Goal: Task Accomplishment & Management: Use online tool/utility

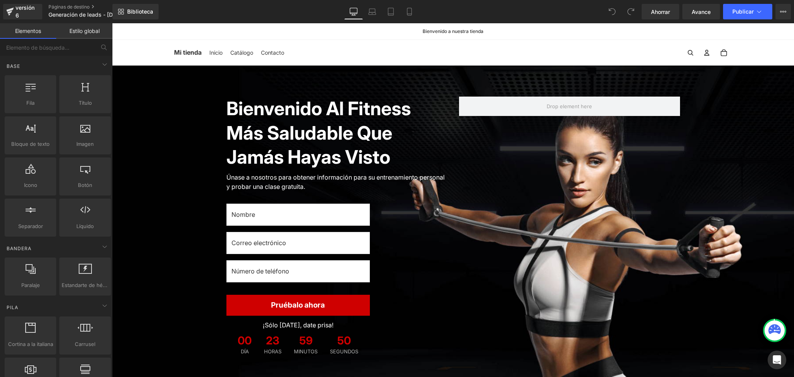
click at [196, 13] on div "Biblioteca De oficina De oficina Computadora portátil Tableta Móvil Ahorrar Ava…" at bounding box center [452, 12] width 681 height 16
click at [410, 14] on icon at bounding box center [409, 14] width 4 height 0
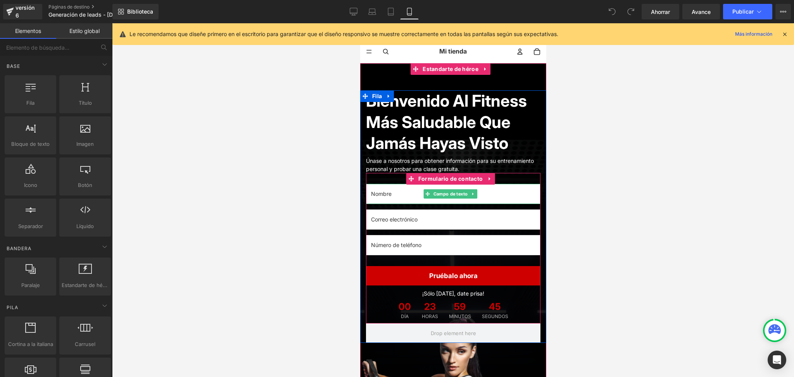
click at [496, 204] on input "text" at bounding box center [452, 194] width 174 height 20
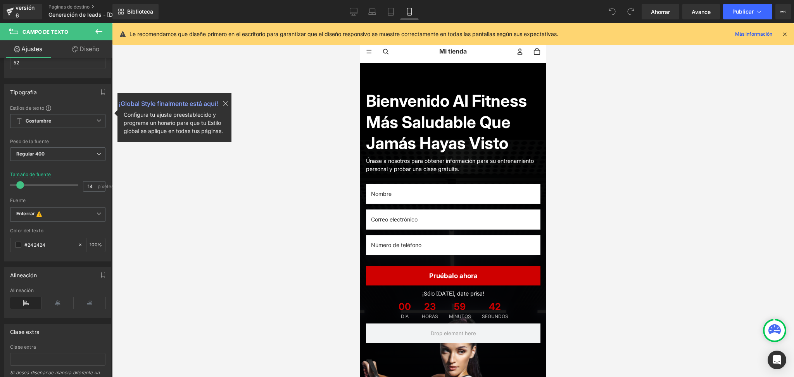
scroll to position [246, 0]
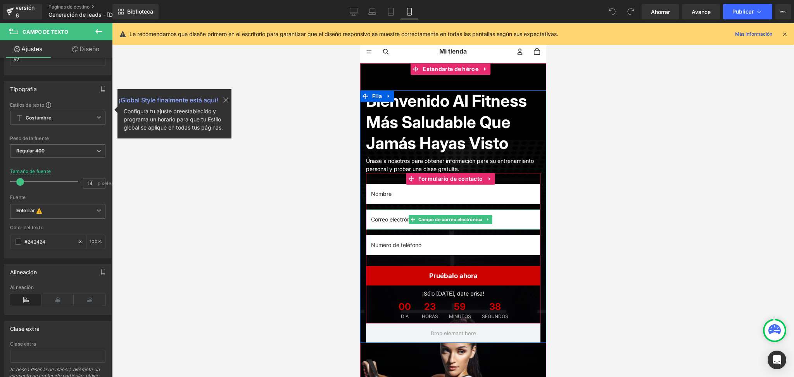
click at [521, 229] on input "email" at bounding box center [452, 219] width 174 height 20
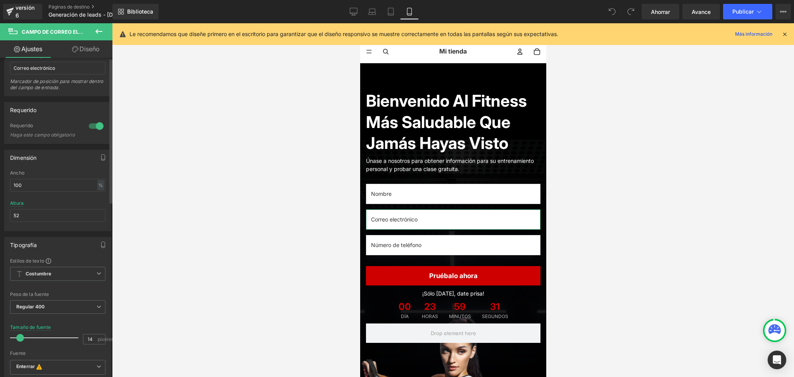
scroll to position [0, 0]
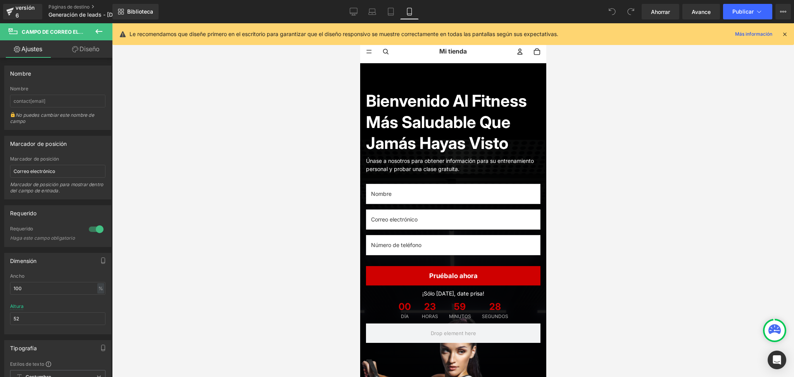
click at [97, 32] on icon at bounding box center [98, 31] width 9 height 9
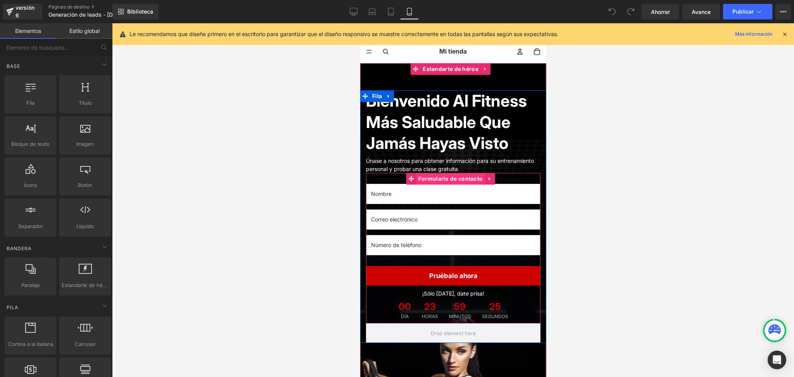
click at [434, 182] on font "Formulario de contacto" at bounding box center [450, 178] width 65 height 7
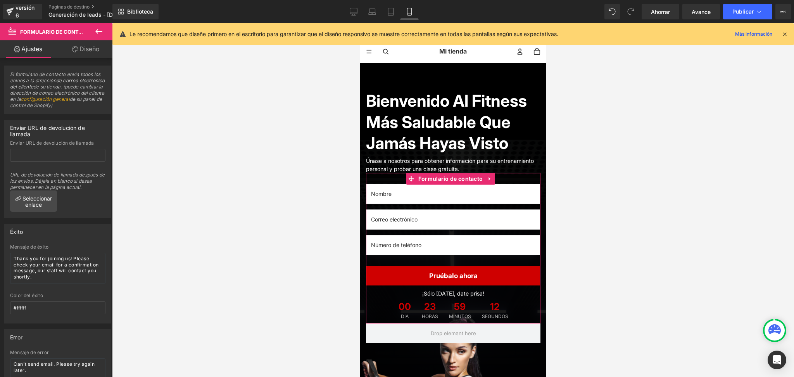
click at [84, 48] on font "Diseño" at bounding box center [89, 49] width 20 height 8
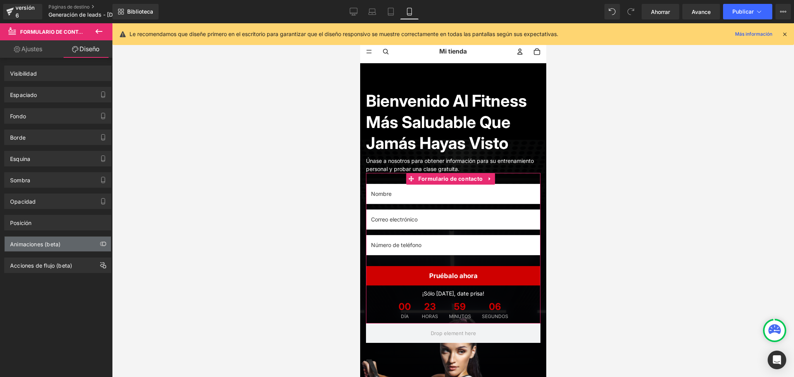
click at [87, 244] on div "Animaciones (beta)" at bounding box center [58, 243] width 106 height 15
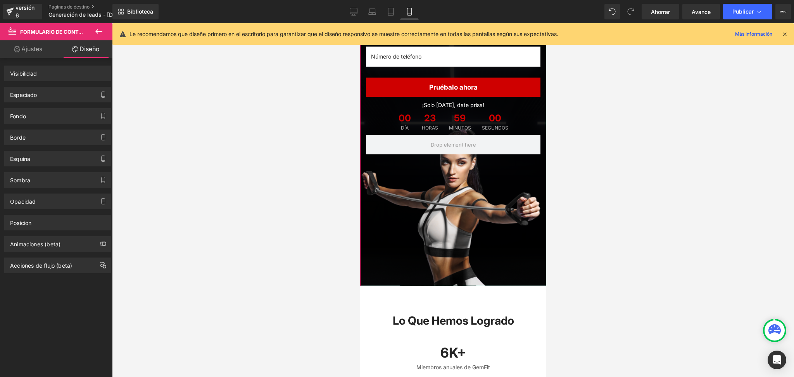
scroll to position [207, 0]
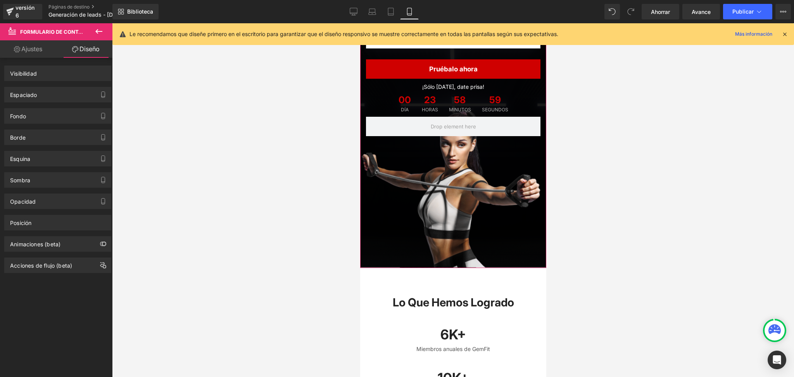
click at [414, 189] on div at bounding box center [453, 62] width 186 height 411
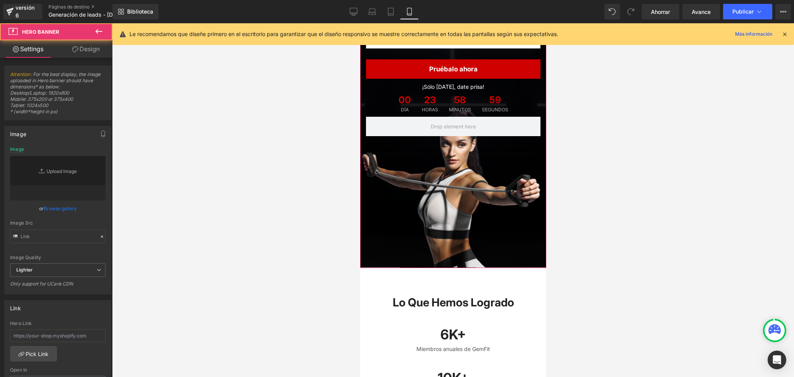
type input "[URL][DOMAIN_NAME]"
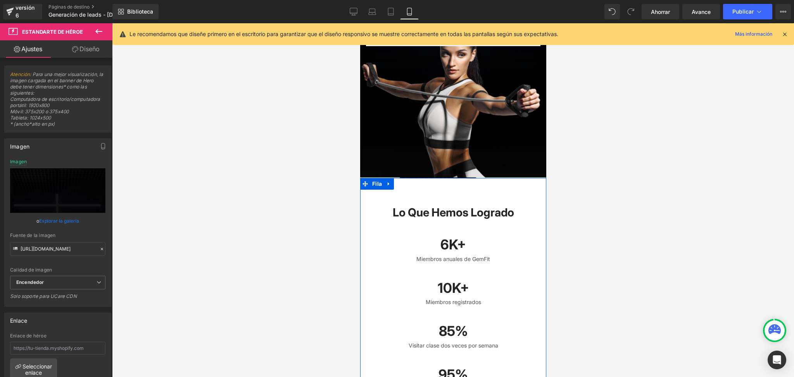
scroll to position [310, 0]
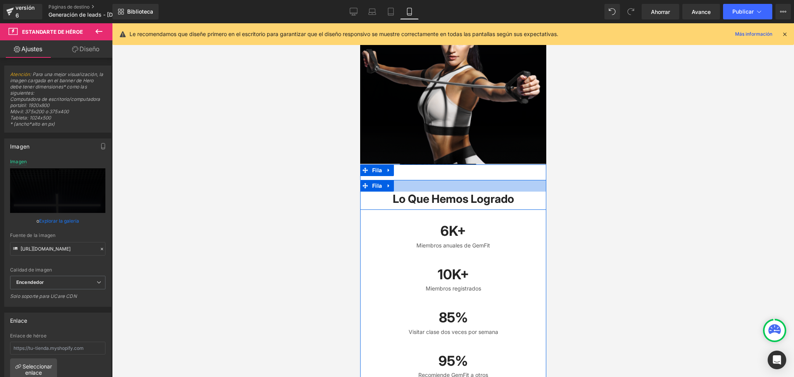
click at [488, 191] on div at bounding box center [453, 186] width 186 height 12
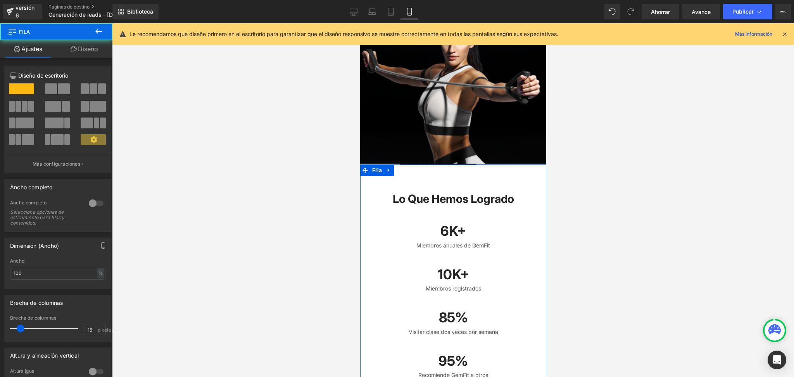
click at [452, 196] on div "Lo que hemos logrado Título Fila 6K+ Título Miembros anuales de GemFit Bloque d…" at bounding box center [453, 285] width 186 height 242
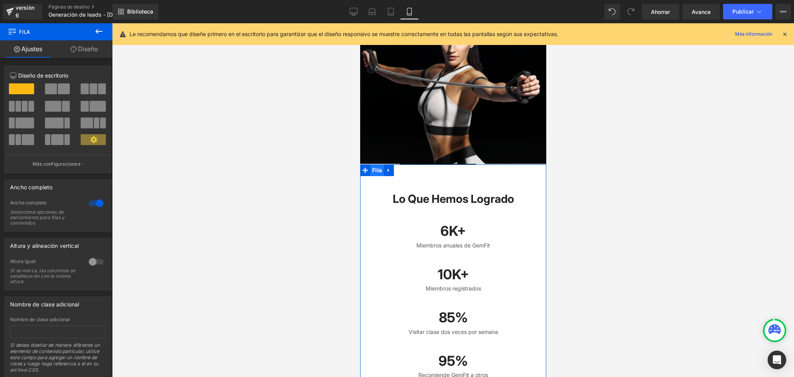
click at [372, 173] on font "Fila" at bounding box center [377, 170] width 10 height 7
click at [388, 173] on icon at bounding box center [388, 170] width 5 height 6
click at [407, 173] on icon at bounding box center [408, 169] width 5 height 5
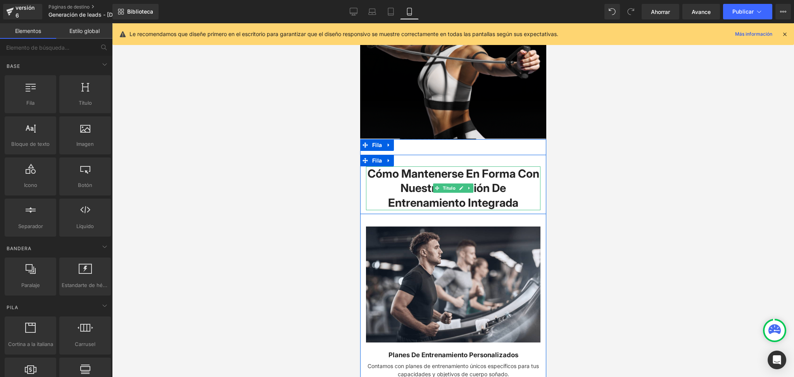
scroll to position [362, 0]
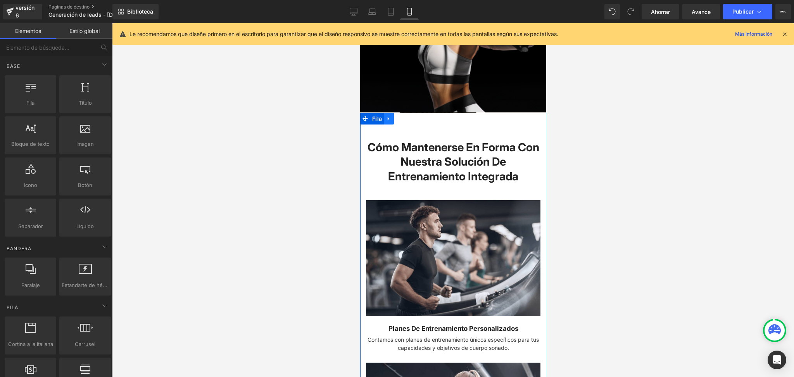
click at [386, 121] on icon at bounding box center [388, 118] width 5 height 6
click at [406, 121] on icon at bounding box center [408, 118] width 5 height 5
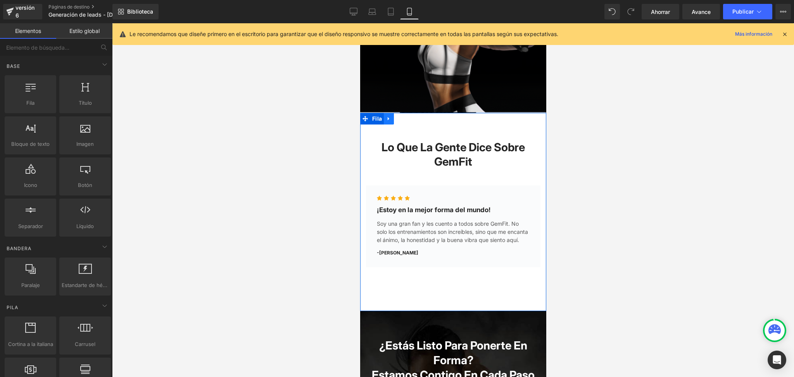
click at [386, 121] on icon at bounding box center [388, 118] width 5 height 6
click at [406, 121] on icon at bounding box center [408, 118] width 5 height 5
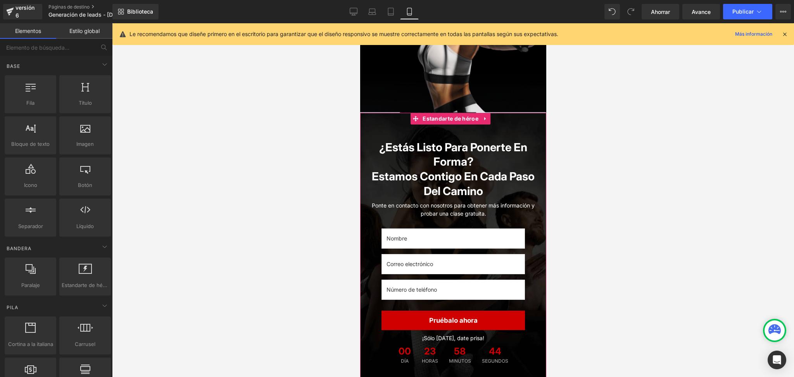
click at [379, 144] on div at bounding box center [453, 254] width 186 height 282
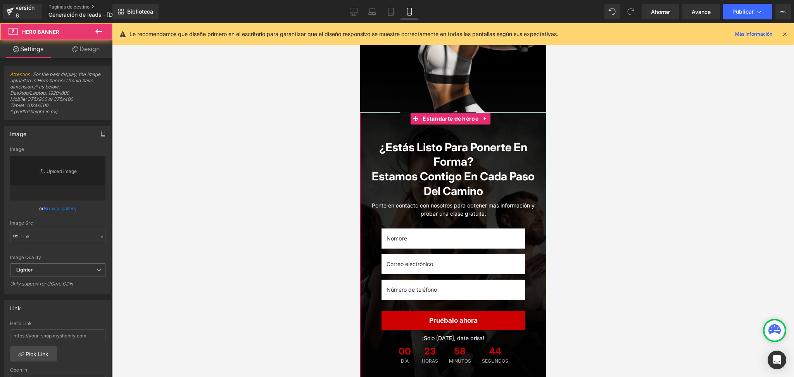
type input "[URL][DOMAIN_NAME]"
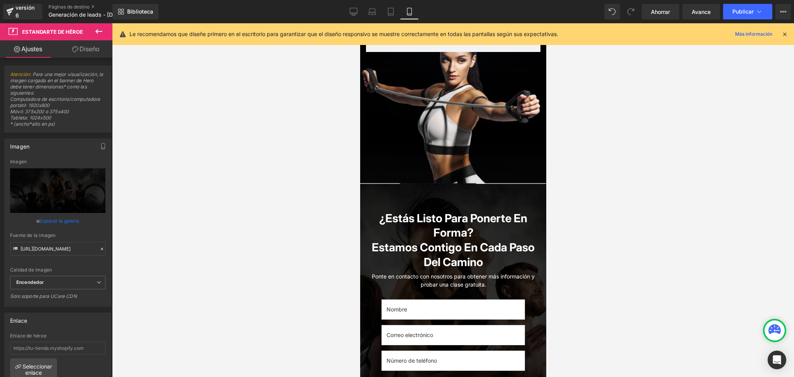
scroll to position [310, 0]
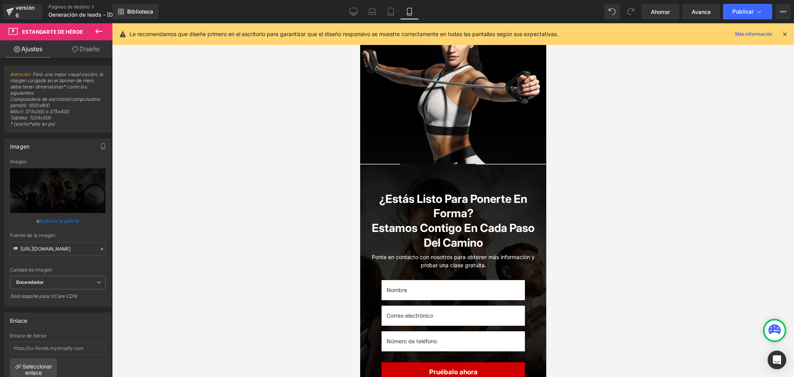
click at [374, 198] on div at bounding box center [453, 305] width 186 height 282
click at [369, 192] on div at bounding box center [453, 305] width 186 height 282
click at [482, 176] on link at bounding box center [485, 170] width 10 height 12
click at [489, 173] on icon at bounding box center [489, 169] width 5 height 5
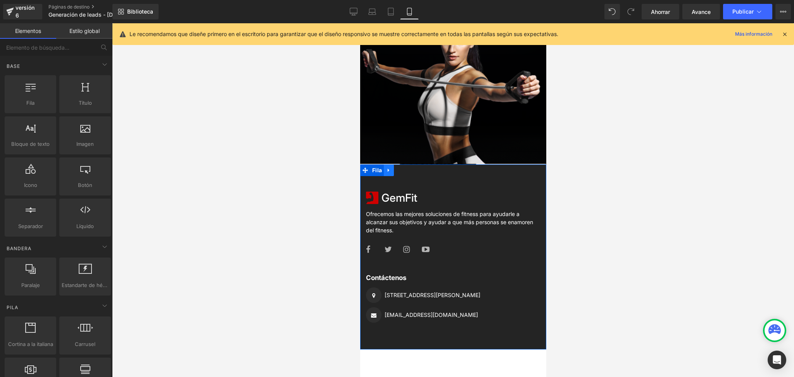
click at [387, 172] on icon at bounding box center [388, 169] width 2 height 3
click at [405, 176] on link at bounding box center [408, 170] width 10 height 12
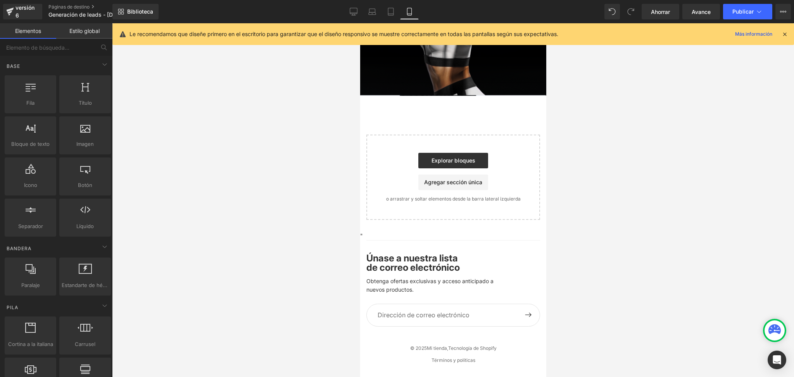
scroll to position [398, 0]
click at [381, 168] on div "Explorar bloques Agregar sección única" at bounding box center [452, 171] width 149 height 37
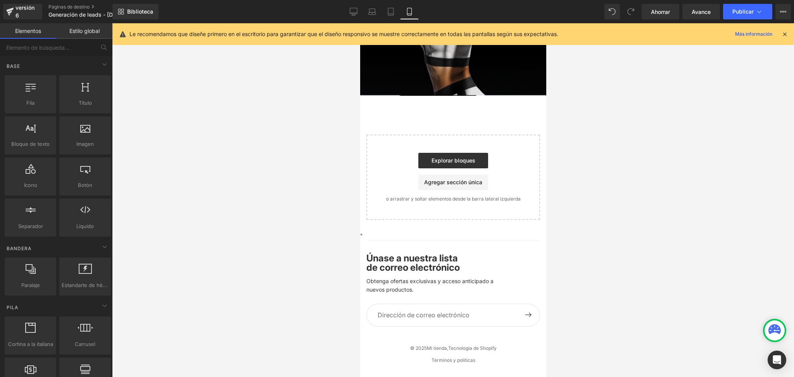
click at [450, 294] on p "Obtenga ofertas exclusivas y acceso anticipado a nuevos productos." at bounding box center [453, 285] width 174 height 17
click at [445, 340] on div "© 2025 Mi tienda , Tecnología de Shopify Términos y políticas Política de priva…" at bounding box center [453, 355] width 174 height 30
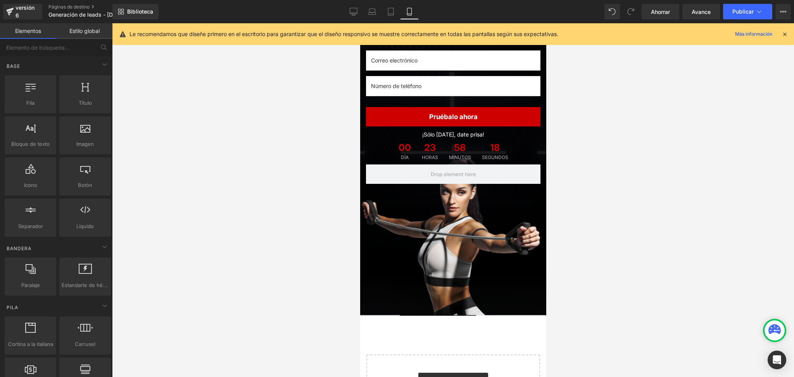
scroll to position [140, 0]
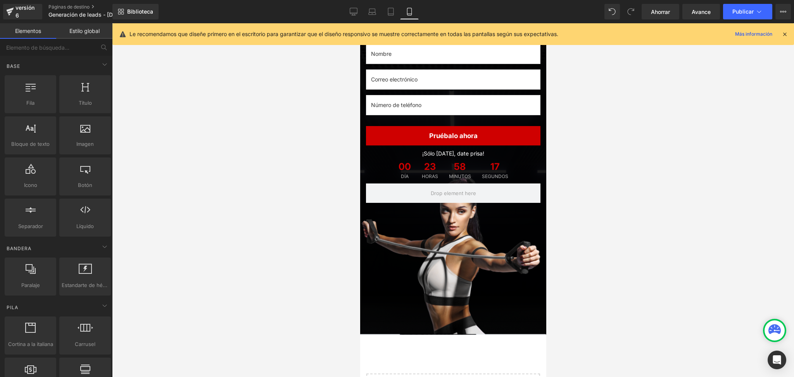
click at [785, 33] on icon at bounding box center [784, 34] width 7 height 7
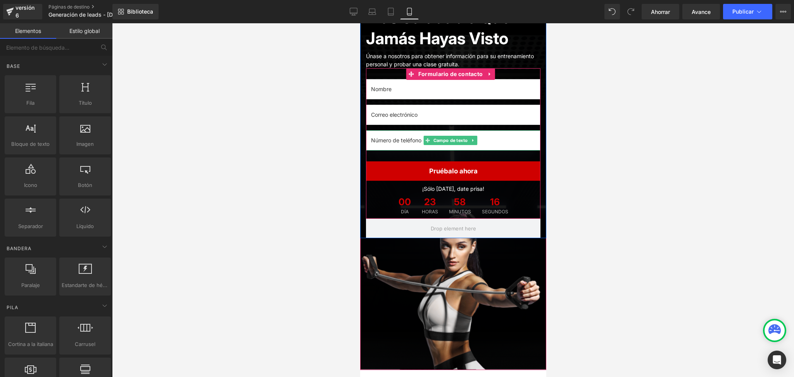
scroll to position [0, 0]
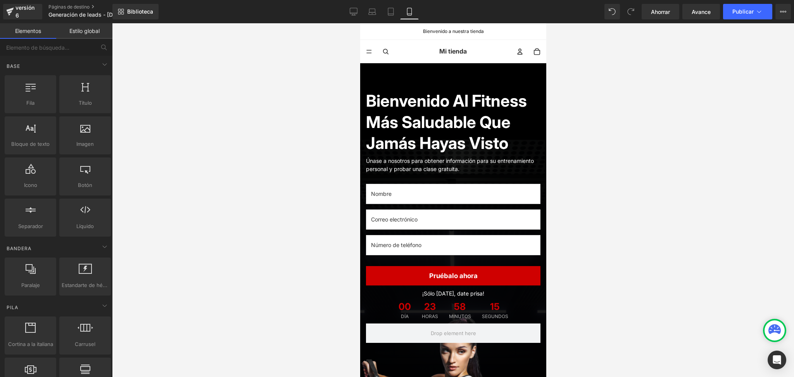
click at [439, 48] on font "Mi tienda" at bounding box center [453, 51] width 28 height 8
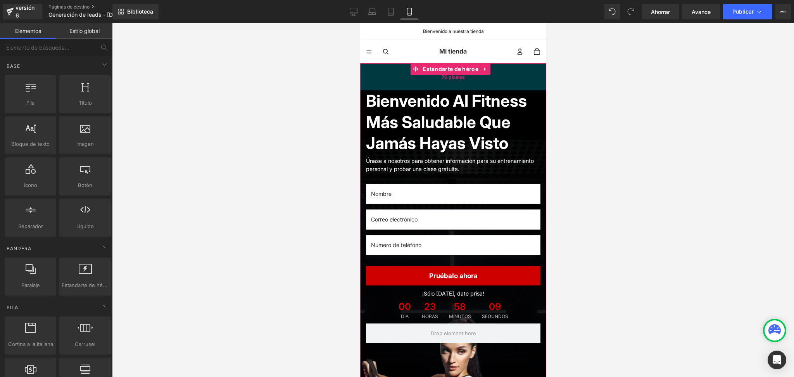
click at [388, 77] on div "70 píxeles" at bounding box center [453, 76] width 186 height 27
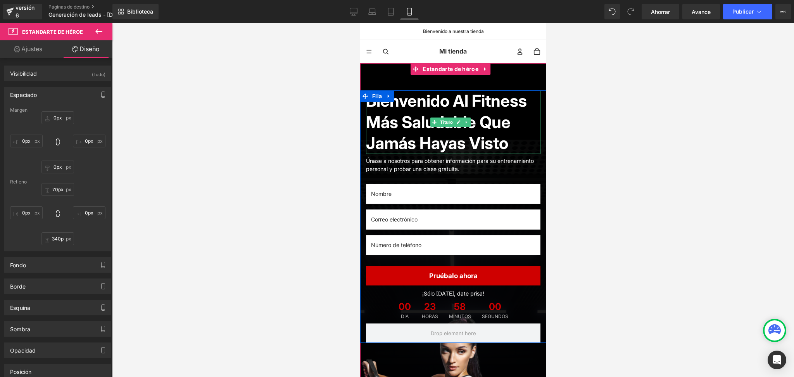
click at [434, 105] on font "Bienvenido al Fitness más Saludable que jamás hayas visto" at bounding box center [445, 122] width 161 height 62
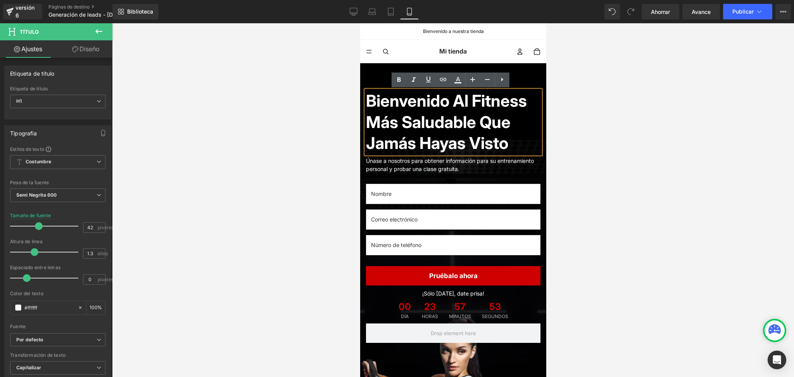
click at [584, 119] on div at bounding box center [453, 199] width 682 height 353
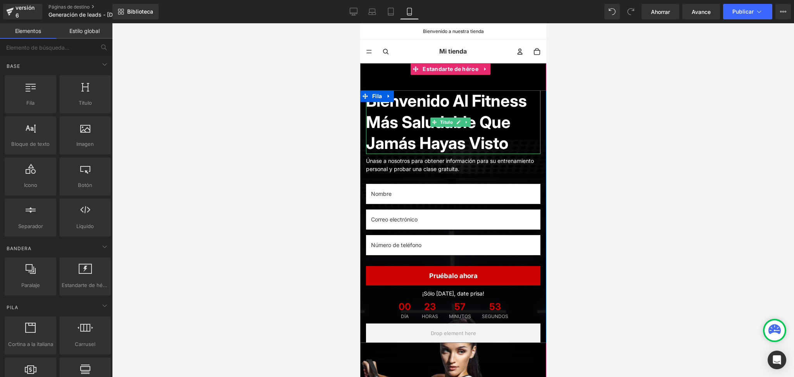
click at [504, 115] on h1 "Bienvenido al Fitness más Saludable que jamás hayas visto" at bounding box center [452, 122] width 174 height 64
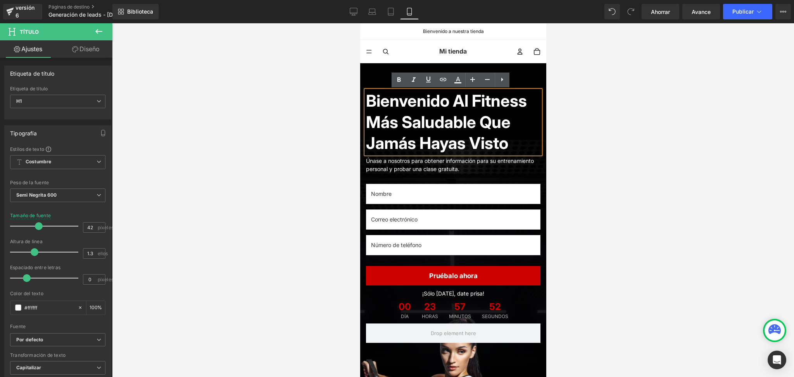
click at [333, 93] on div at bounding box center [453, 199] width 682 height 353
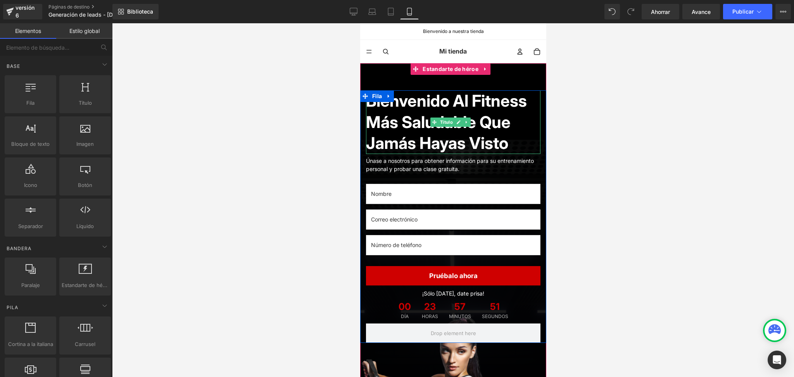
click at [388, 106] on font "Bienvenido al Fitness más Saludable que jamás hayas visto" at bounding box center [445, 122] width 161 height 62
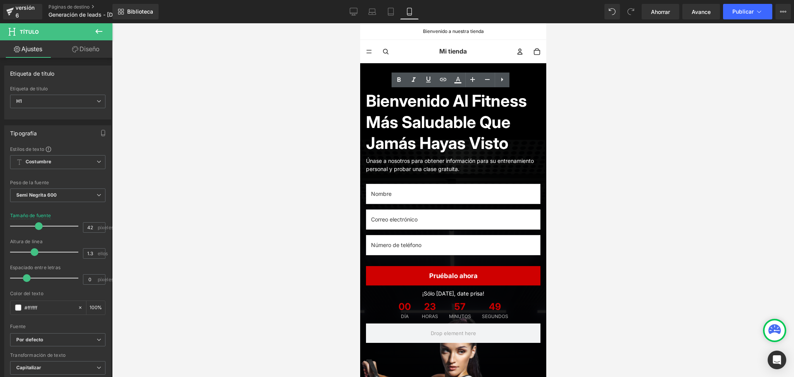
click at [345, 127] on div at bounding box center [453, 199] width 682 height 353
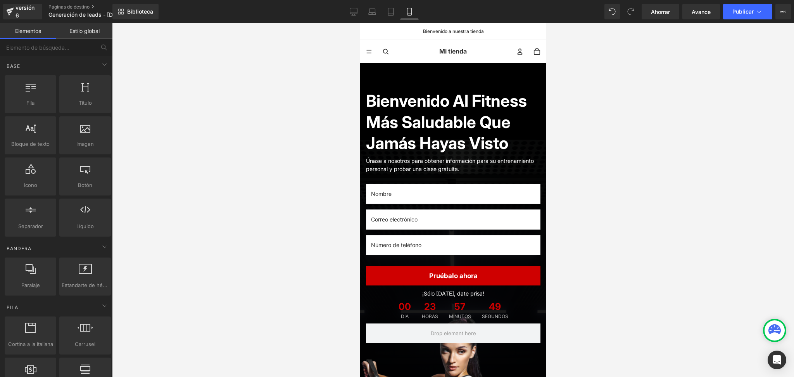
click at [376, 117] on font "Bienvenido al Fitness más Saludable que jamás hayas visto" at bounding box center [445, 122] width 161 height 62
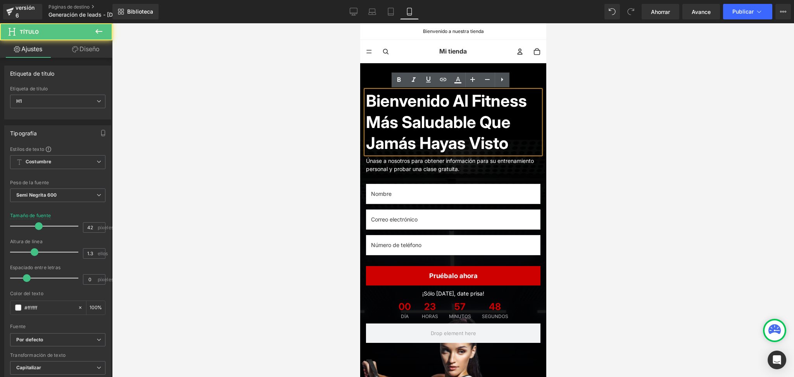
click at [355, 130] on div at bounding box center [453, 199] width 682 height 353
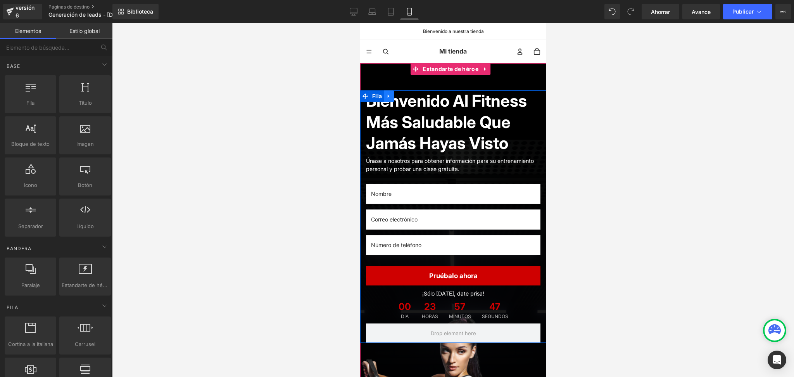
click at [389, 93] on icon at bounding box center [388, 96] width 5 height 6
click at [410, 95] on link at bounding box center [408, 96] width 10 height 12
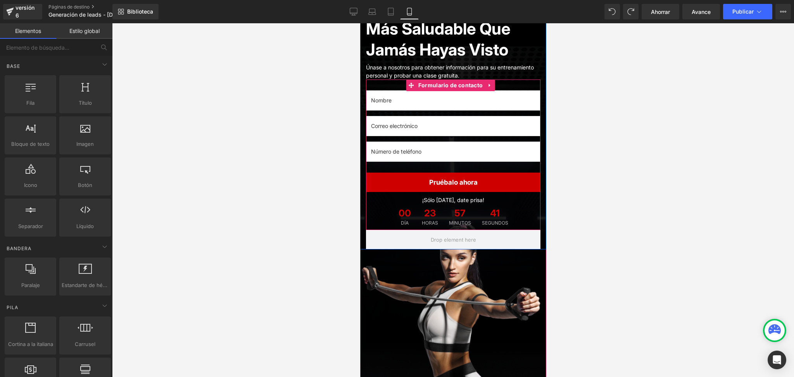
scroll to position [155, 0]
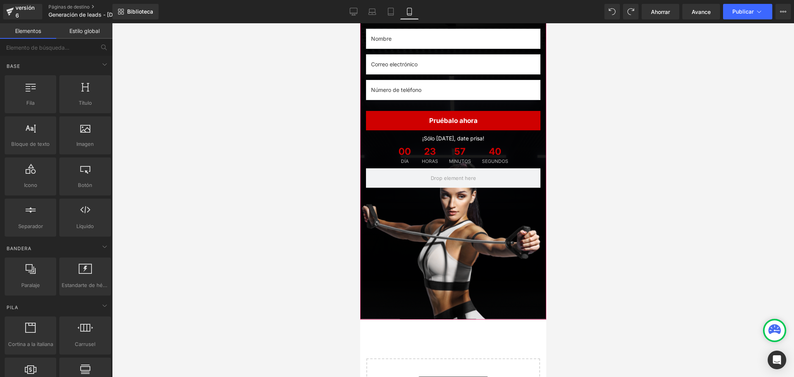
click at [457, 240] on div at bounding box center [453, 113] width 186 height 411
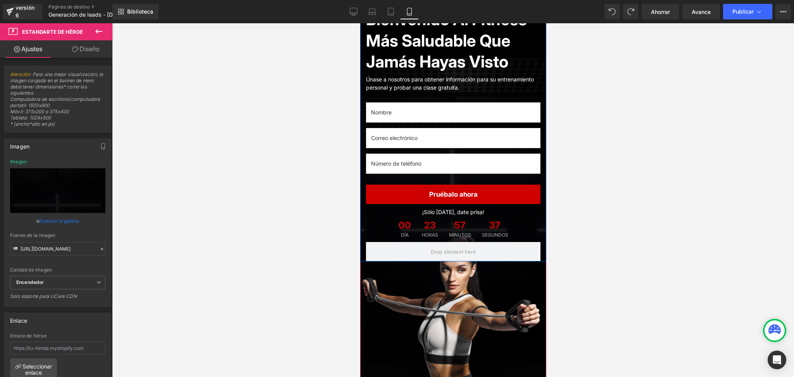
scroll to position [52, 0]
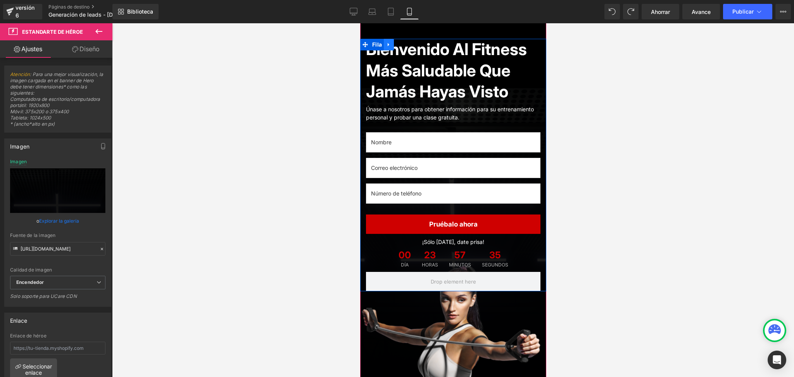
click at [387, 44] on icon at bounding box center [388, 44] width 2 height 3
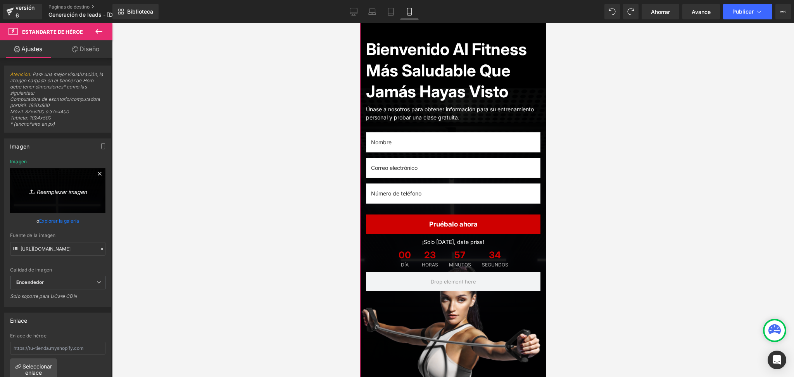
click at [57, 195] on icon "Reemplazar imagen" at bounding box center [58, 191] width 62 height 10
type input "C:\fakepath\Copia de LAS MEJORES VITAMINAS E INGREDIENTES ENCAPSULADOS CON ENVÍ…"
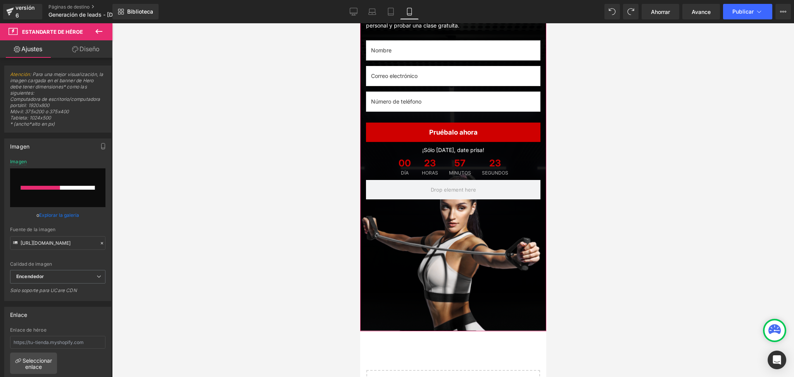
scroll to position [155, 0]
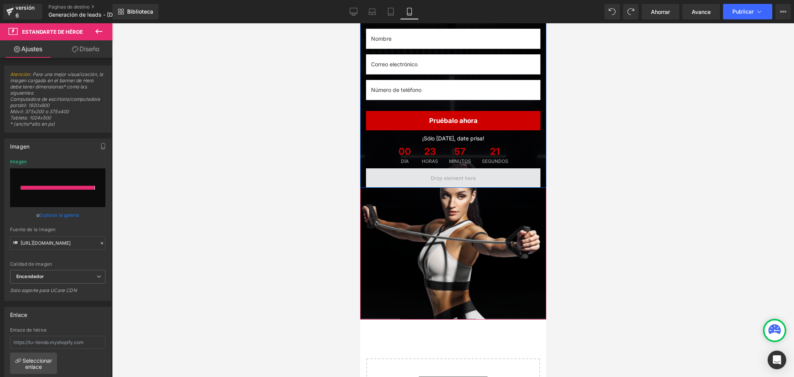
type input "[URL][DOMAIN_NAME]"
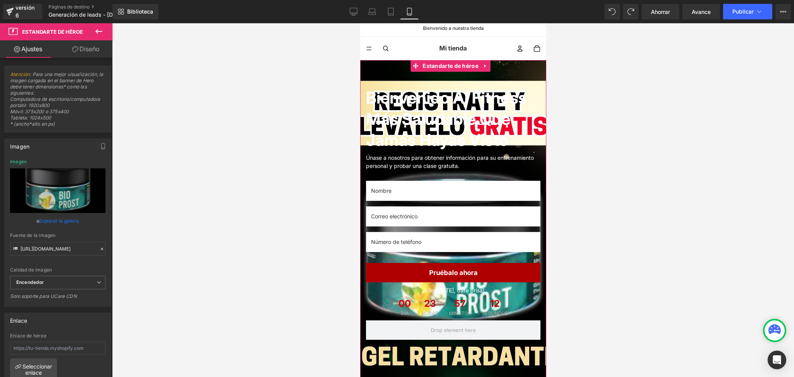
scroll to position [0, 0]
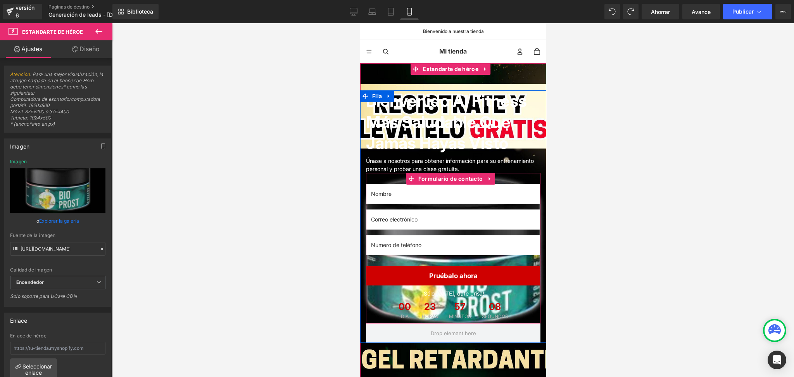
click at [514, 198] on div "Campo de texto Campo de correo electrónico Campo de texto Pruébalo ahora Botón …" at bounding box center [452, 248] width 174 height 150
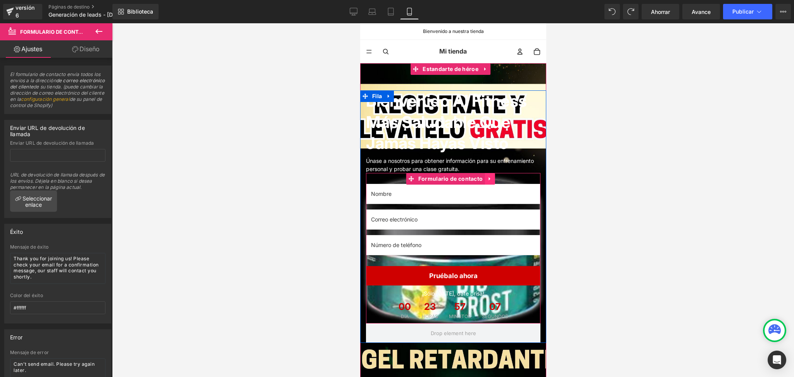
click at [488, 180] on icon at bounding box center [489, 178] width 2 height 3
click at [492, 181] on icon at bounding box center [493, 178] width 5 height 5
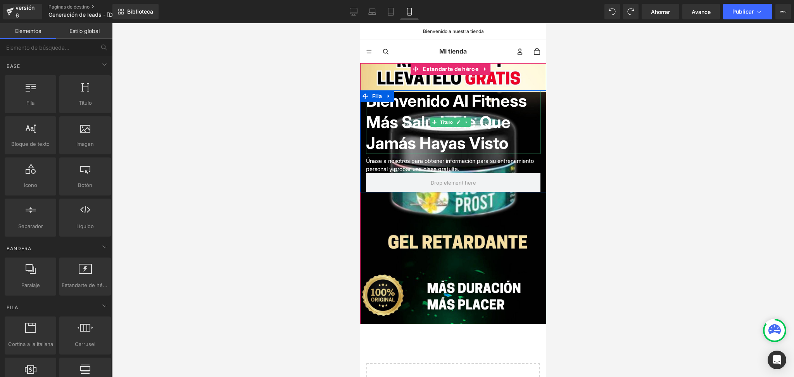
click at [419, 119] on font "Bienvenido al Fitness más Saludable que jamás hayas visto" at bounding box center [445, 122] width 161 height 62
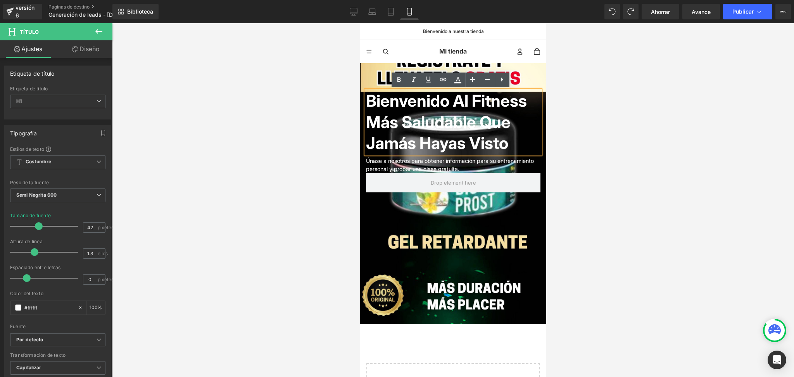
click at [329, 89] on div at bounding box center [453, 199] width 682 height 353
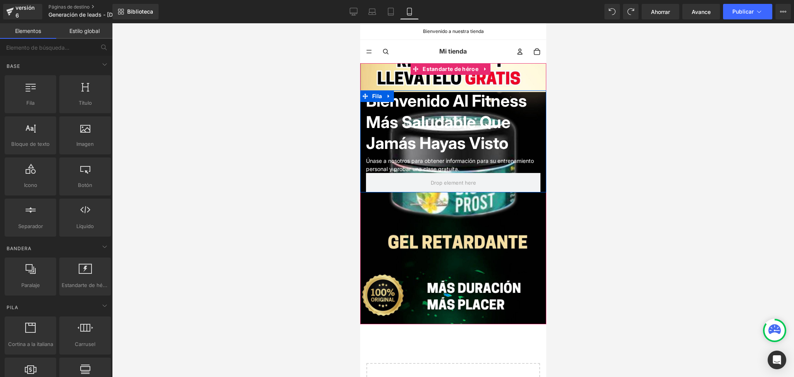
click at [380, 101] on font "Fila" at bounding box center [377, 96] width 10 height 12
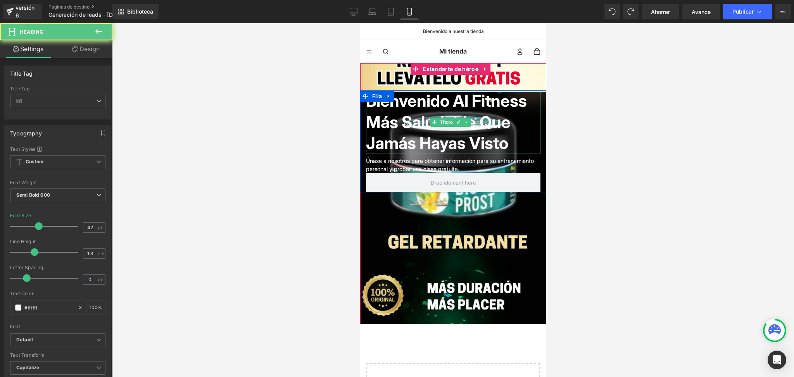
click at [410, 110] on h1 "Bienvenido al Fitness más Saludable que jamás hayas visto" at bounding box center [452, 122] width 174 height 64
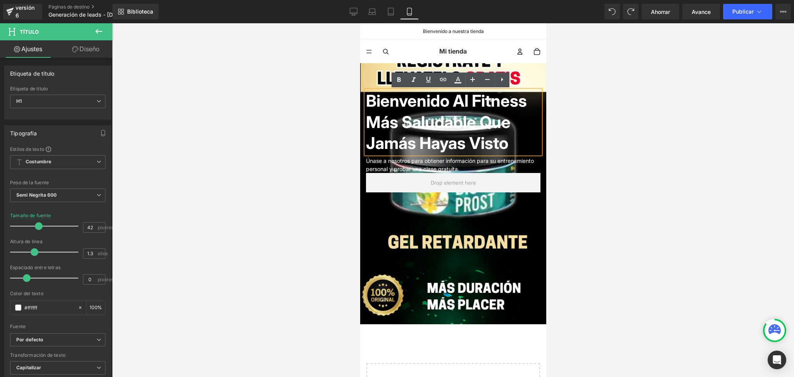
click at [571, 133] on div at bounding box center [453, 199] width 682 height 353
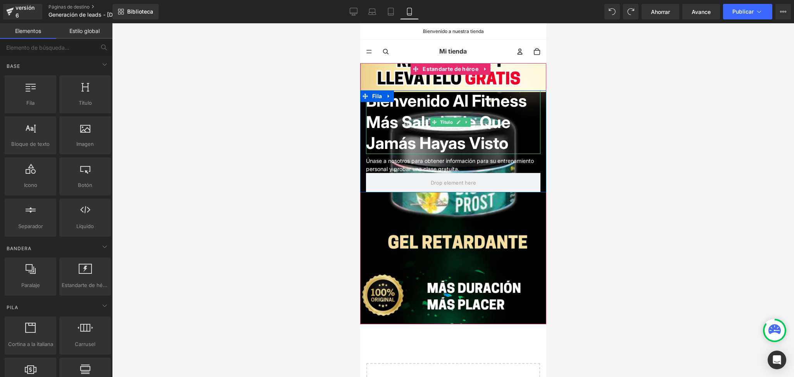
click at [457, 125] on font "Bienvenido al Fitness más Saludable que jamás hayas visto" at bounding box center [445, 122] width 161 height 62
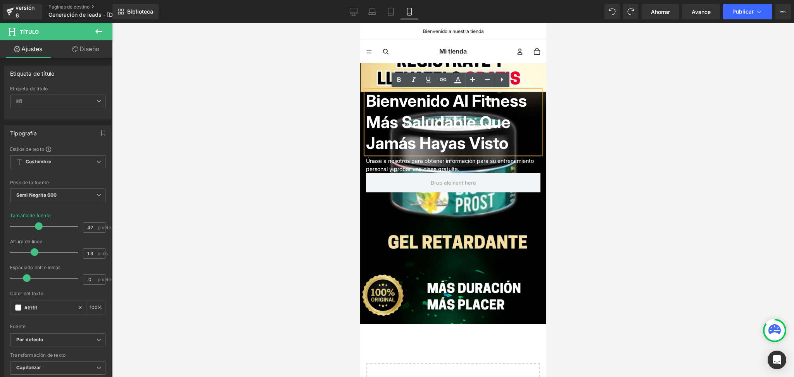
click at [305, 100] on div at bounding box center [453, 199] width 682 height 353
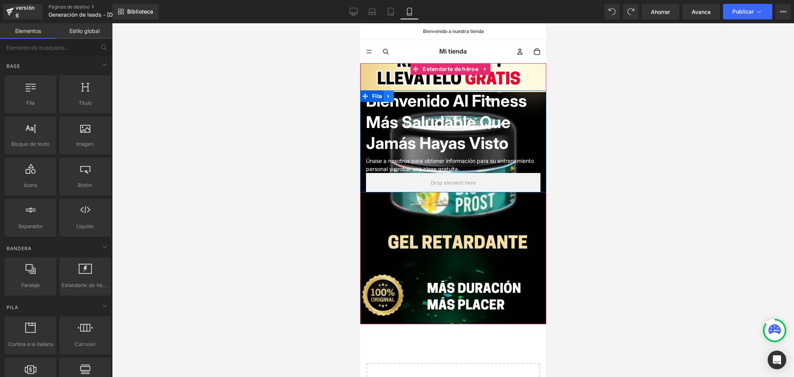
click at [386, 96] on icon at bounding box center [388, 96] width 5 height 6
click at [406, 98] on icon at bounding box center [408, 95] width 5 height 5
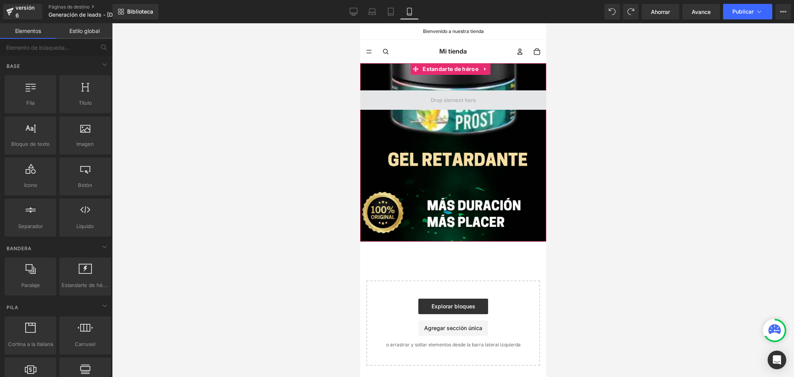
click at [464, 97] on span at bounding box center [452, 100] width 51 height 12
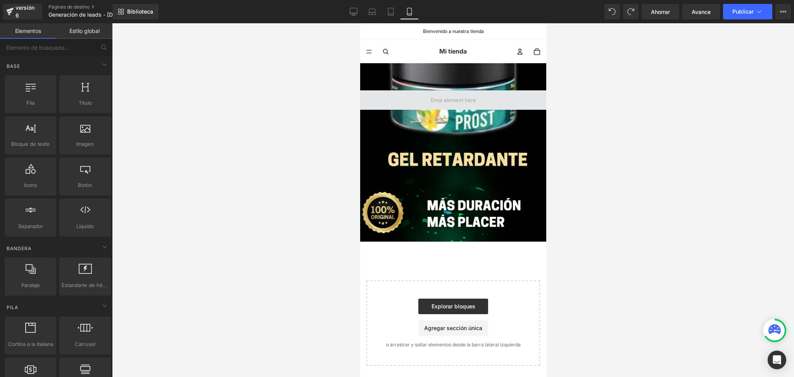
click at [415, 104] on span at bounding box center [453, 99] width 186 height 19
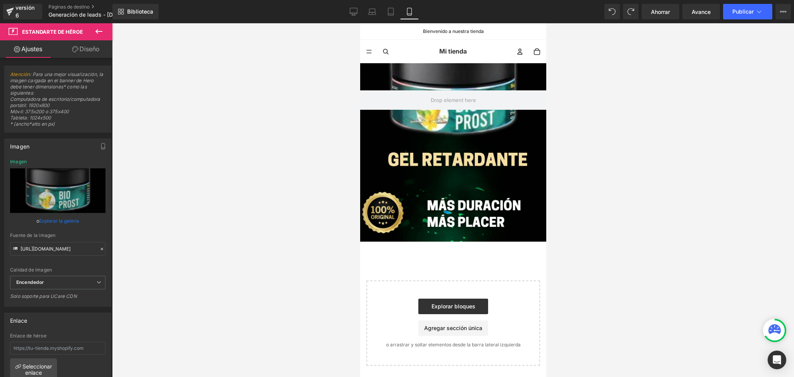
drag, startPoint x: 290, startPoint y: 100, endPoint x: 350, endPoint y: 107, distance: 60.2
click at [293, 100] on div at bounding box center [453, 199] width 682 height 353
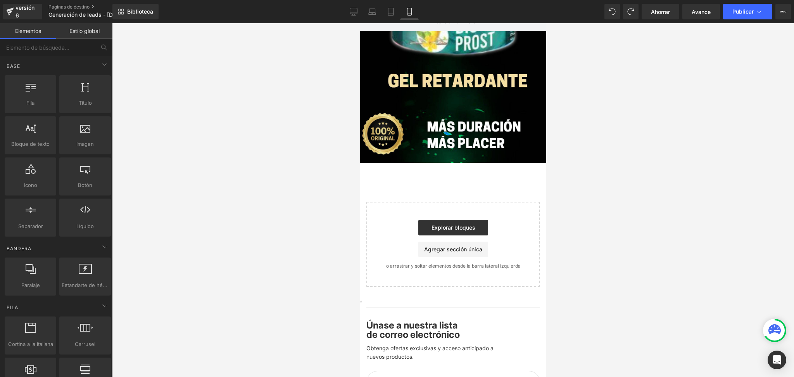
scroll to position [144, 0]
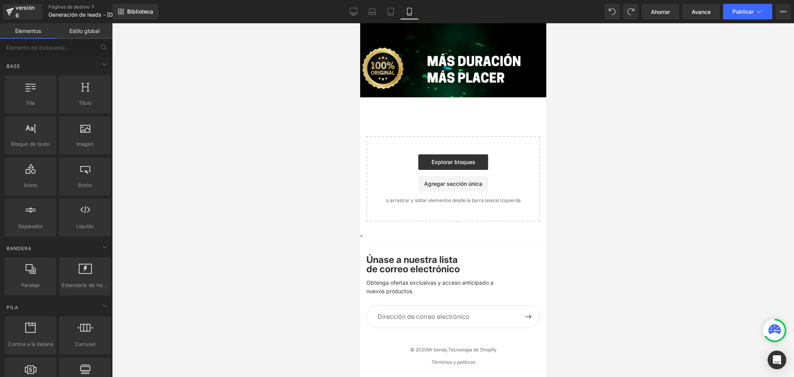
click at [457, 257] on font "Únase a nuestra lista de correo electrónico" at bounding box center [412, 264] width 93 height 21
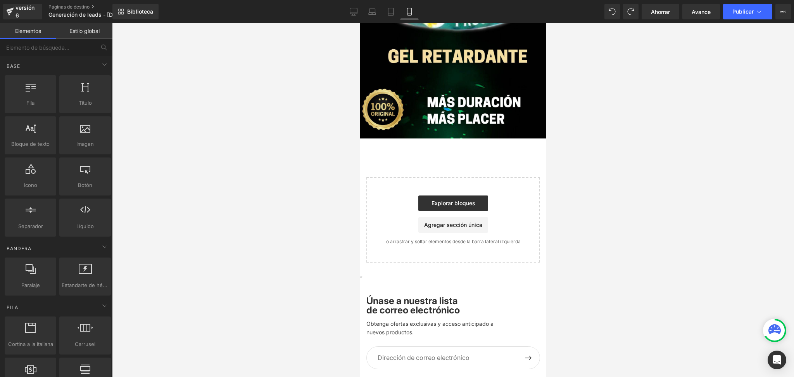
scroll to position [0, 0]
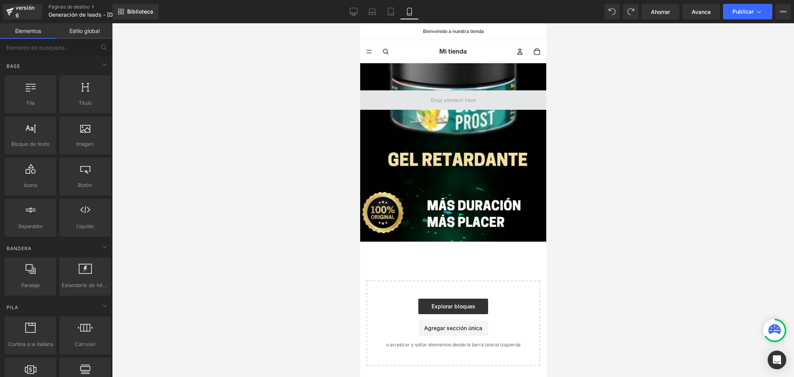
click at [372, 91] on span at bounding box center [453, 99] width 186 height 19
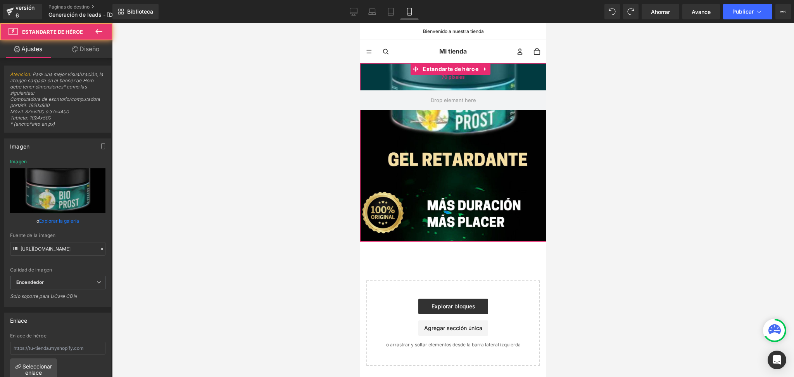
click at [385, 76] on div "70 píxeles" at bounding box center [453, 76] width 186 height 27
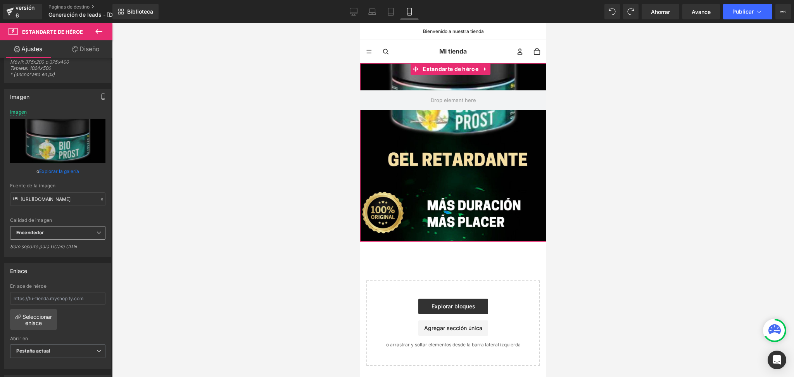
scroll to position [52, 0]
click at [52, 232] on span "Encendedor" at bounding box center [57, 231] width 95 height 14
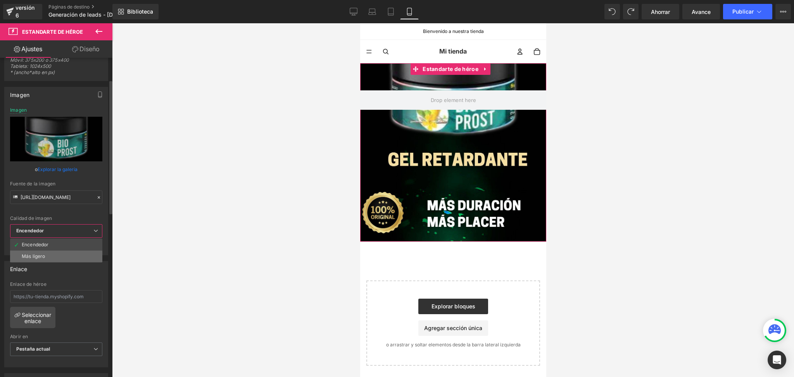
click at [45, 252] on li "Más ligero" at bounding box center [56, 256] width 92 height 12
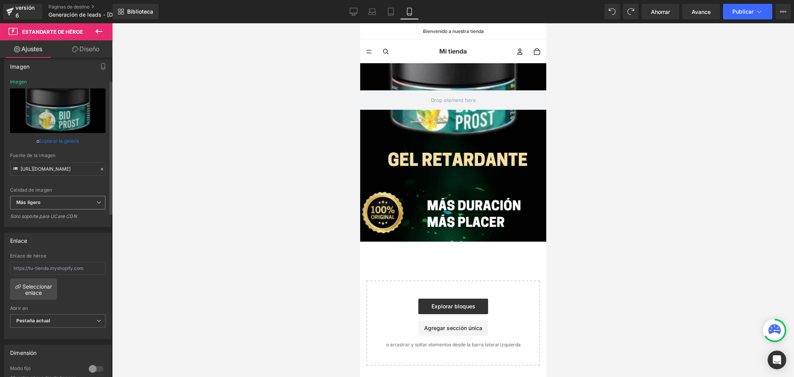
scroll to position [155, 0]
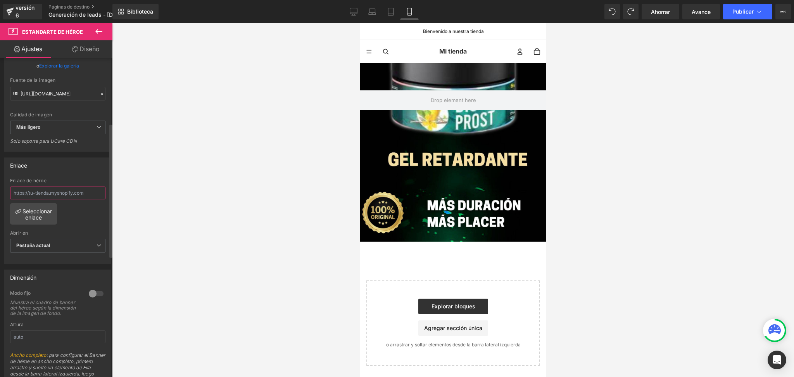
click at [70, 194] on input "text" at bounding box center [57, 192] width 95 height 13
type input "[URL][DOMAIN_NAME]"
click at [75, 212] on div "Enlace de héroe Seleccionar enlace Pestaña actual Nueva pestaña Abrir en Pestañ…" at bounding box center [58, 220] width 106 height 85
click at [69, 242] on span "Pestaña actual" at bounding box center [57, 246] width 95 height 14
click at [62, 267] on li "Nueva pestaña" at bounding box center [56, 271] width 92 height 12
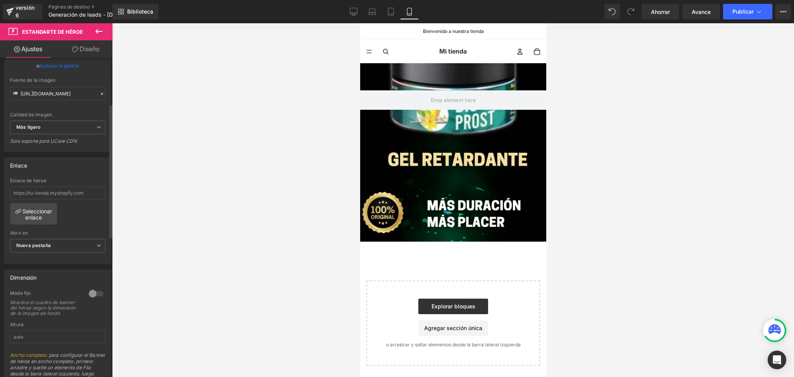
scroll to position [0, 0]
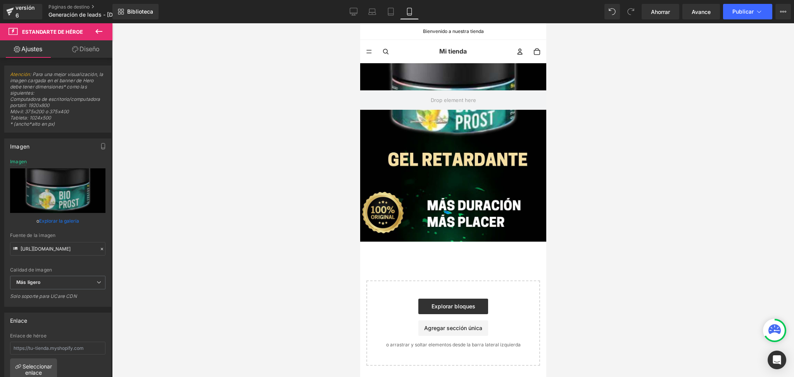
click at [81, 51] on font "Diseño" at bounding box center [89, 49] width 20 height 8
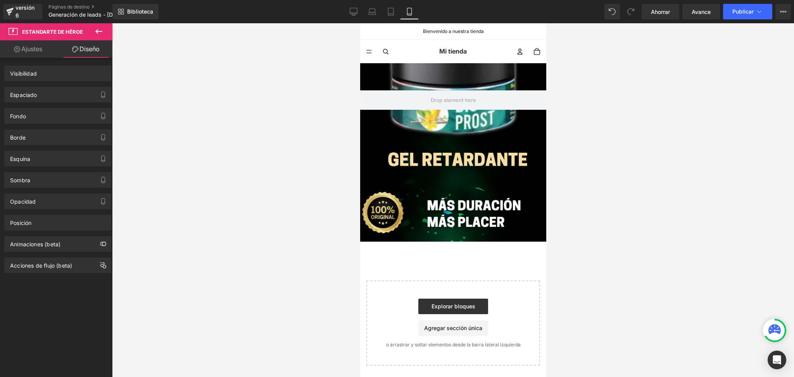
click at [45, 47] on link "Ajustes" at bounding box center [28, 48] width 56 height 17
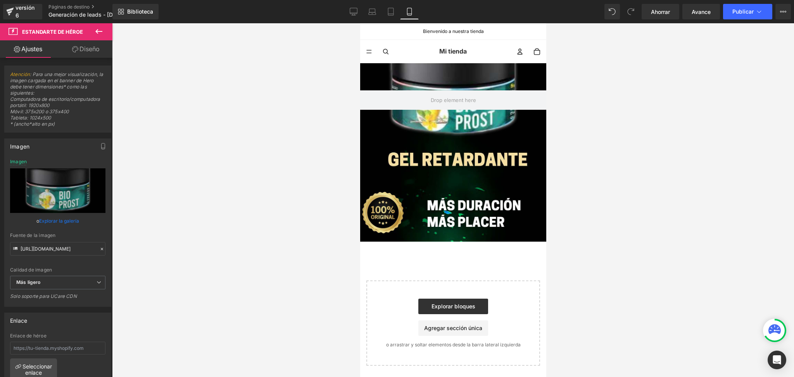
click at [97, 32] on icon at bounding box center [98, 31] width 7 height 5
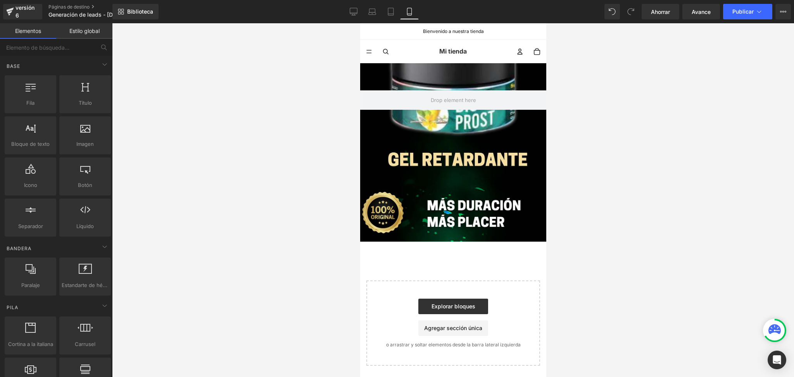
click at [443, 264] on div "Estandarte de héroe 70 píxeles 340 píxeles Separador Seleccione su diseño" at bounding box center [453, 214] width 186 height 302
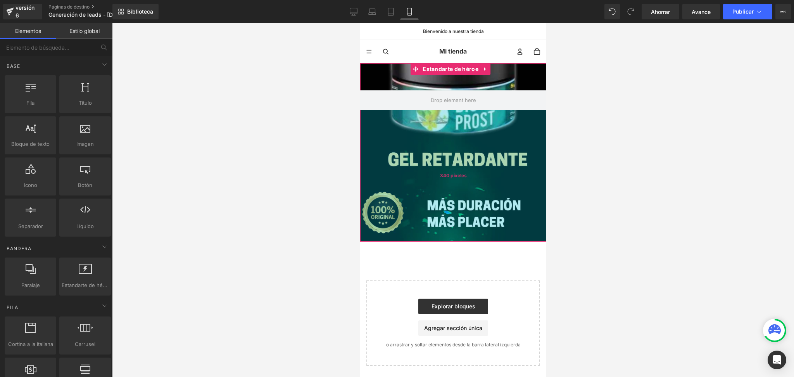
click at [424, 155] on div "340 píxeles" at bounding box center [453, 176] width 186 height 132
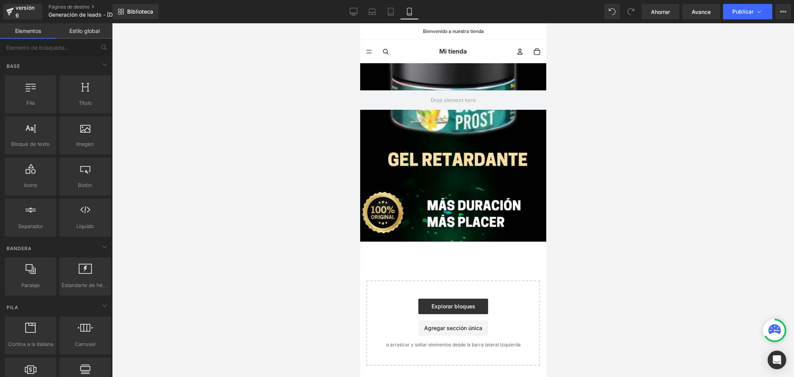
click at [239, 133] on div at bounding box center [453, 199] width 682 height 353
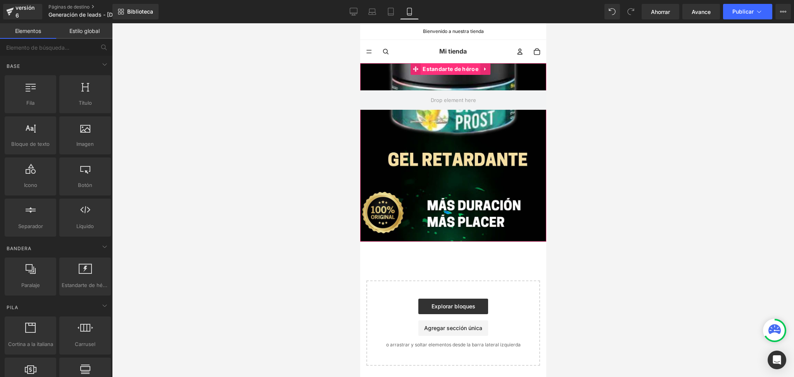
click at [453, 69] on font "Estandarte de héroe" at bounding box center [450, 68] width 56 height 7
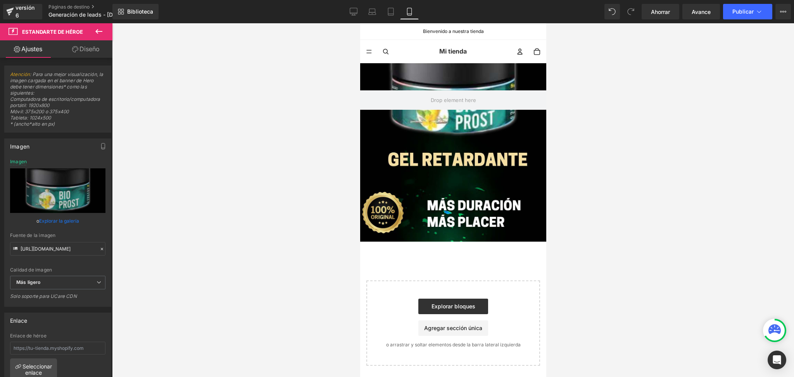
click at [98, 31] on icon at bounding box center [98, 31] width 7 height 5
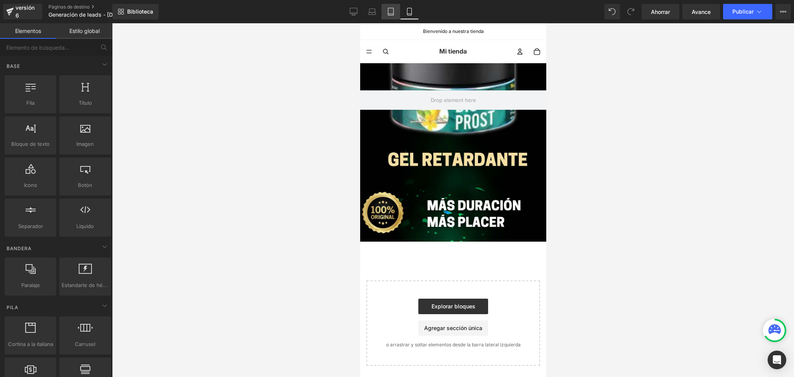
click at [391, 13] on icon at bounding box center [391, 12] width 8 height 8
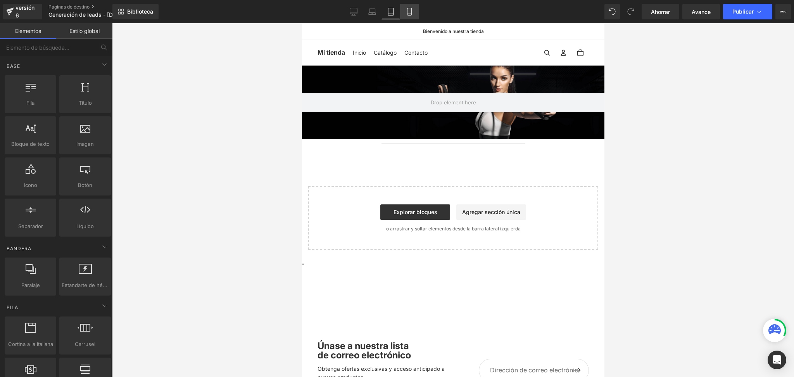
click at [405, 9] on icon at bounding box center [409, 12] width 8 height 8
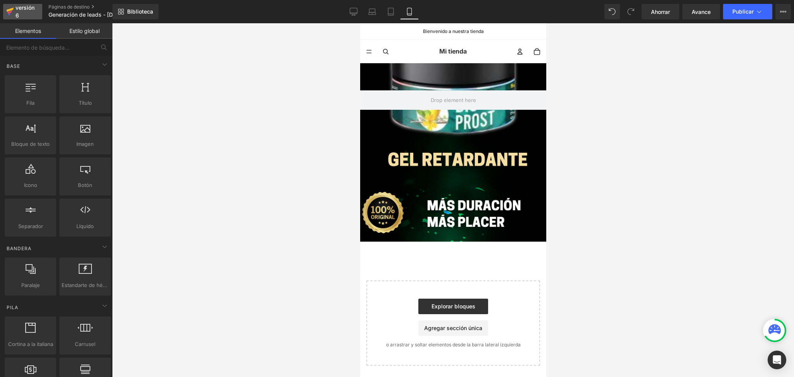
drag, startPoint x: 23, startPoint y: 10, endPoint x: 79, endPoint y: 32, distance: 60.6
click at [23, 10] on font "versión 6" at bounding box center [25, 11] width 19 height 14
